Goal: Information Seeking & Learning: Understand process/instructions

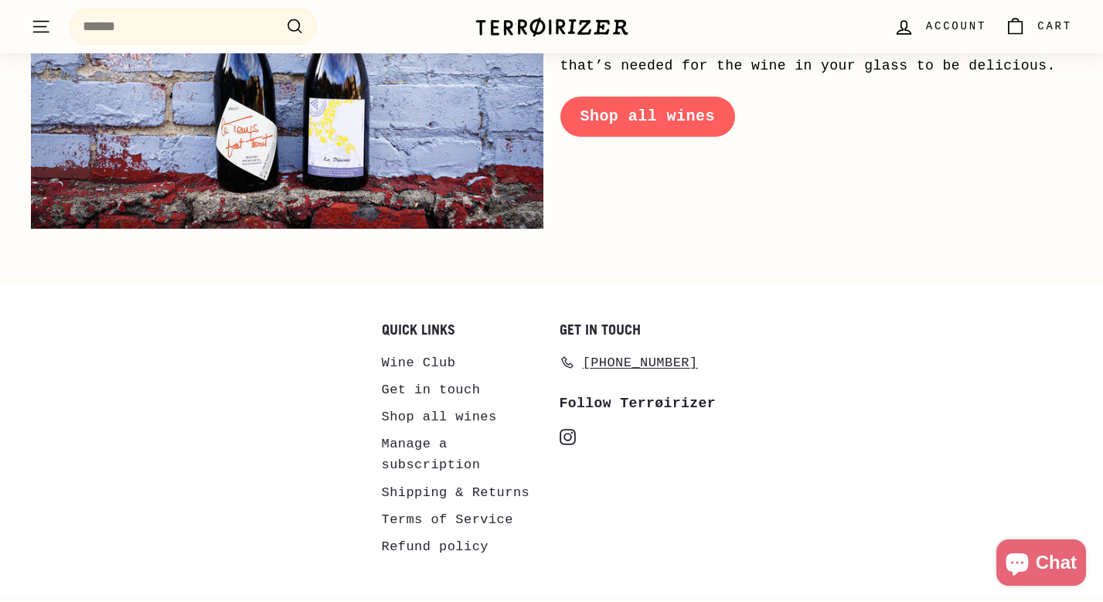
scroll to position [7465, 0]
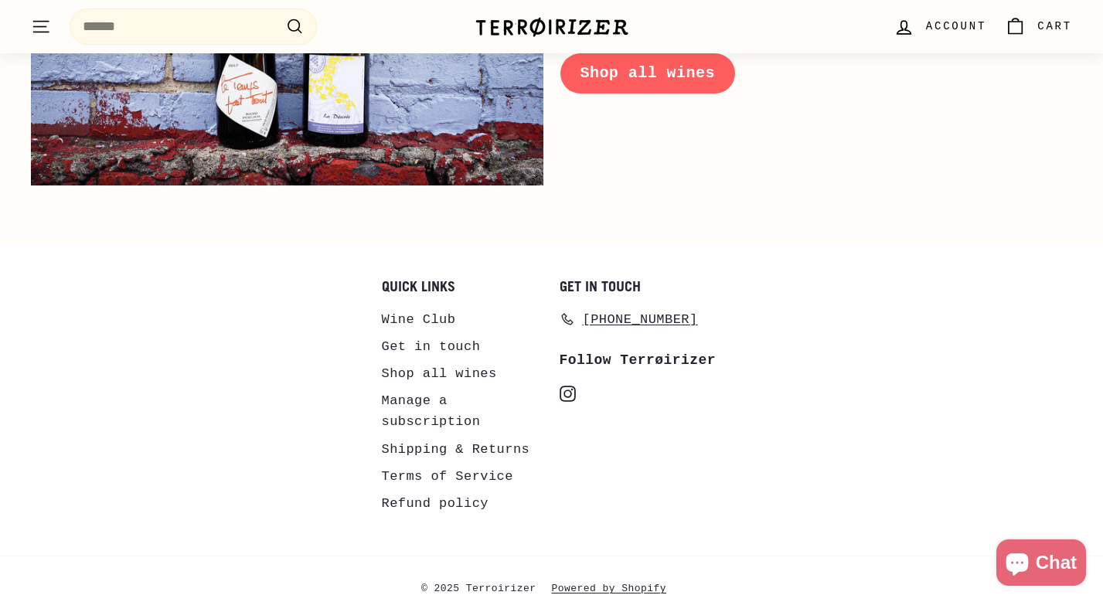
click at [435, 436] on link "Shipping & Returns" at bounding box center [456, 449] width 148 height 27
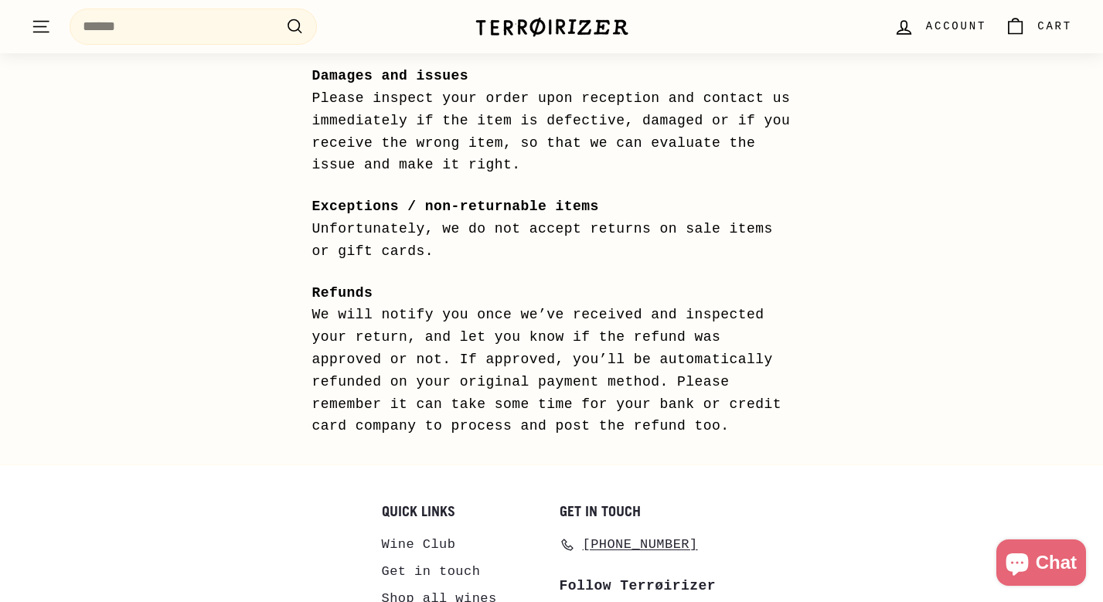
scroll to position [1454, 0]
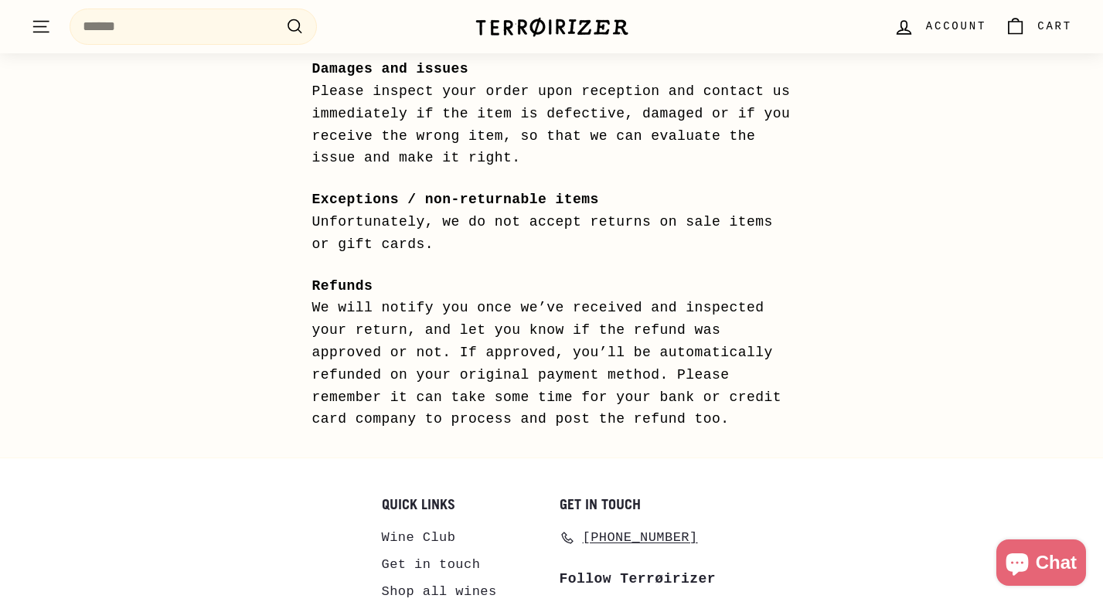
click at [389, 217] on p "Exceptions / non-returnable items Unfortunately, we do not accept returns on sa…" at bounding box center [551, 222] width 479 height 66
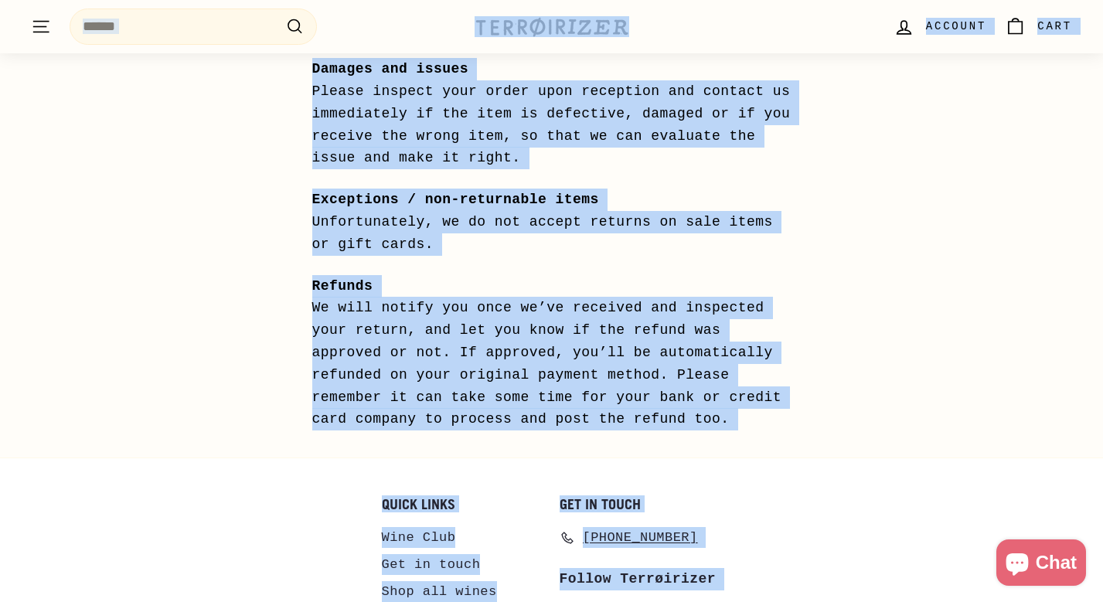
copy body "Skip to content Pause slideshow Play slideshow 📦 $30 off shipping on 12 bottles…"
